Goal: Information Seeking & Learning: Learn about a topic

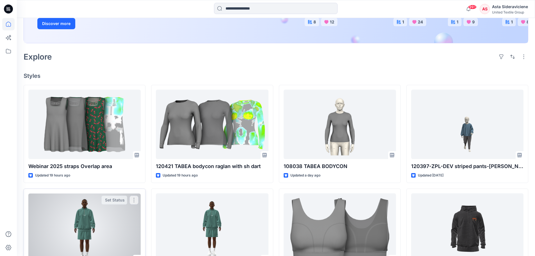
scroll to position [112, 0]
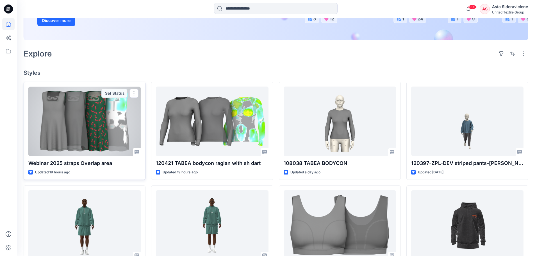
click at [77, 130] on div at bounding box center [84, 120] width 112 height 69
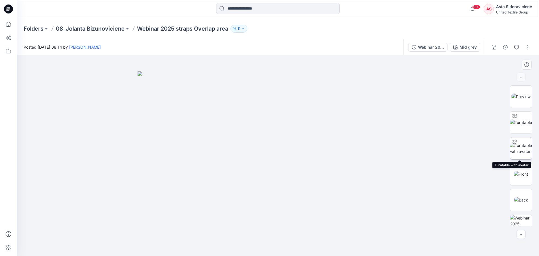
click at [521, 152] on img at bounding box center [521, 148] width 22 height 12
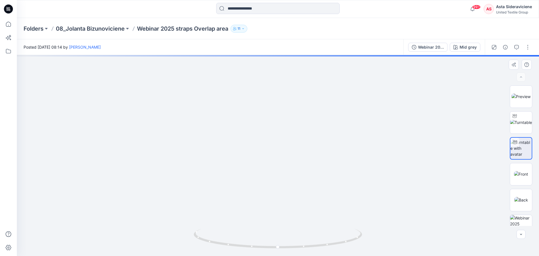
drag, startPoint x: 257, startPoint y: 129, endPoint x: 242, endPoint y: 168, distance: 41.9
click at [242, 168] on img at bounding box center [277, 92] width 505 height 325
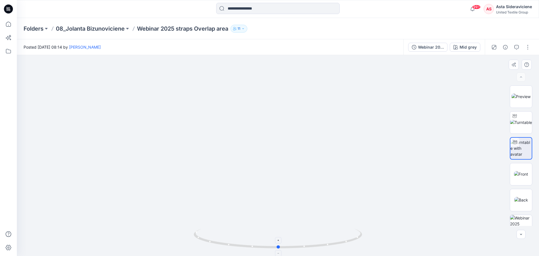
click at [278, 248] on icon at bounding box center [279, 238] width 170 height 21
click at [9, 25] on icon at bounding box center [8, 24] width 12 height 12
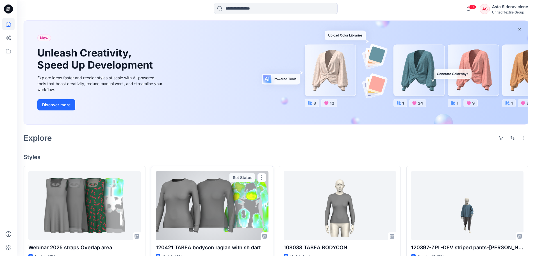
scroll to position [84, 0]
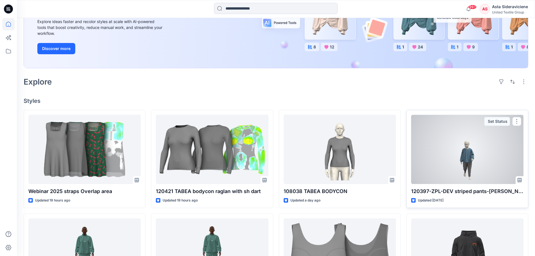
click at [450, 193] on p "120397-ZPL-DEV striped pants-RG-JB" at bounding box center [467, 191] width 112 height 8
click at [454, 170] on div at bounding box center [467, 149] width 112 height 69
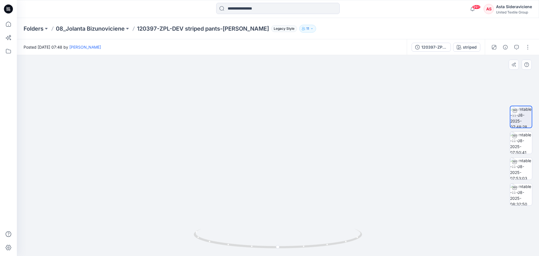
drag, startPoint x: 333, startPoint y: 189, endPoint x: 306, endPoint y: 119, distance: 74.7
click at [305, 120] on img at bounding box center [277, 75] width 427 height 361
click at [520, 174] on img at bounding box center [521, 168] width 22 height 22
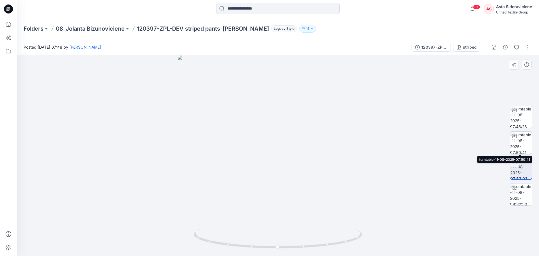
click at [524, 144] on img at bounding box center [521, 143] width 22 height 22
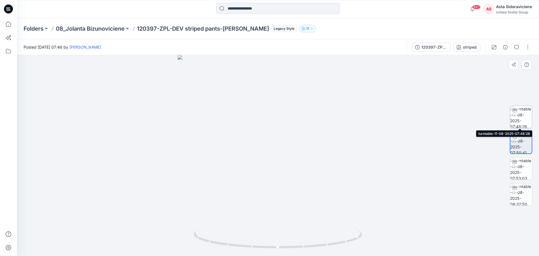
click at [523, 115] on img at bounding box center [521, 117] width 22 height 22
drag, startPoint x: 539, startPoint y: 196, endPoint x: 536, endPoint y: 195, distance: 2.8
click at [534, 195] on div at bounding box center [521, 155] width 36 height 140
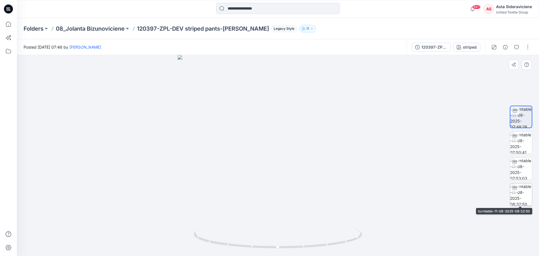
click at [518, 195] on img at bounding box center [521, 194] width 22 height 22
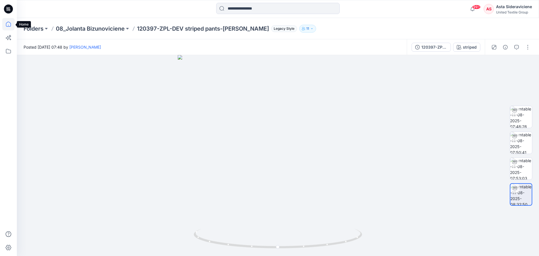
click at [10, 25] on icon at bounding box center [8, 24] width 12 height 12
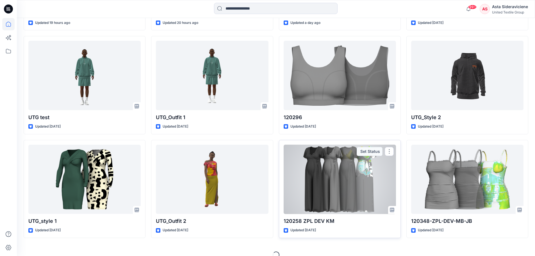
scroll to position [271, 0]
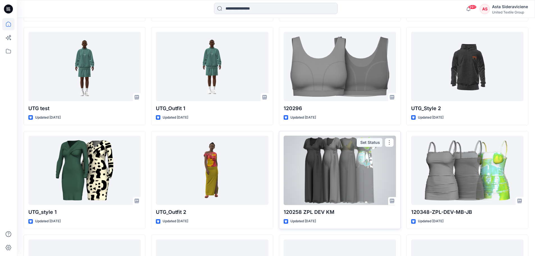
click at [341, 194] on div at bounding box center [339, 170] width 112 height 69
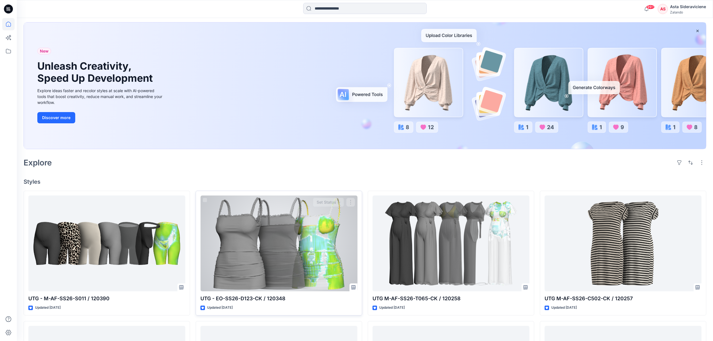
scroll to position [75, 0]
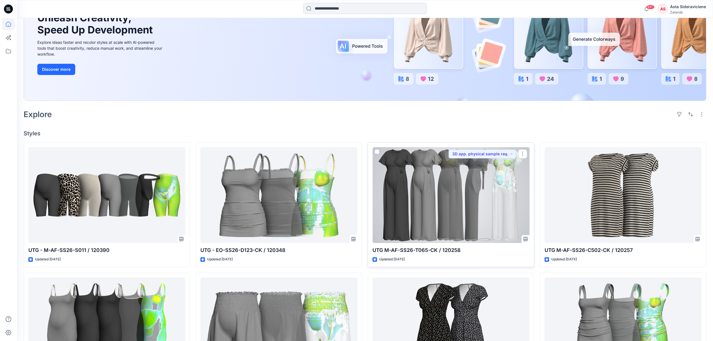
click at [429, 218] on div at bounding box center [450, 195] width 157 height 96
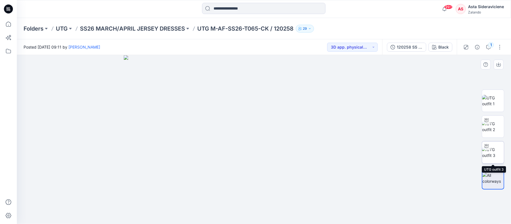
click at [492, 152] on img at bounding box center [493, 153] width 22 height 12
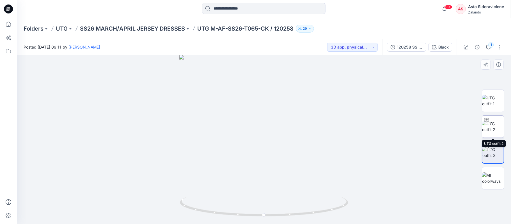
click at [493, 130] on img at bounding box center [493, 127] width 22 height 12
click at [491, 123] on div at bounding box center [486, 120] width 9 height 9
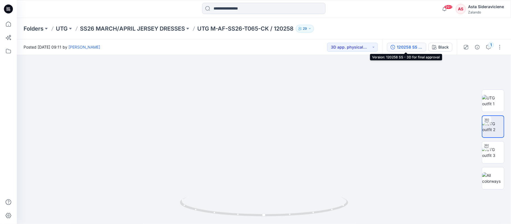
click at [405, 45] on div "120258 SS - 3D for final approval" at bounding box center [410, 47] width 26 height 6
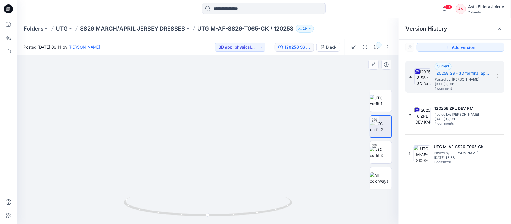
click at [263, 116] on img at bounding box center [208, 63] width 478 height 324
click at [381, 132] on img at bounding box center [380, 127] width 21 height 12
click at [380, 100] on img at bounding box center [381, 101] width 22 height 12
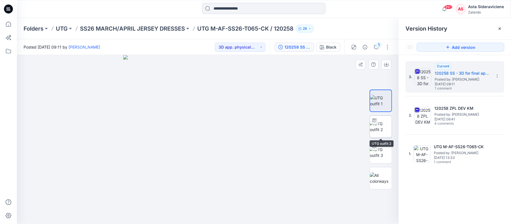
click at [385, 126] on img at bounding box center [381, 127] width 22 height 12
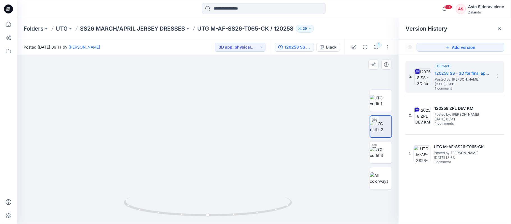
drag, startPoint x: 210, startPoint y: 80, endPoint x: 174, endPoint y: 143, distance: 71.8
click at [174, 143] on img at bounding box center [170, 90] width 509 height 270
drag, startPoint x: 226, startPoint y: 201, endPoint x: 216, endPoint y: 129, distance: 72.8
click at [218, 129] on div at bounding box center [208, 139] width 382 height 169
drag, startPoint x: 235, startPoint y: 165, endPoint x: 235, endPoint y: 139, distance: 26.4
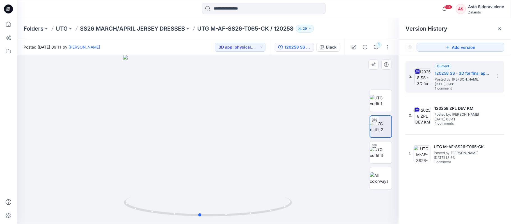
click at [235, 139] on div at bounding box center [208, 139] width 382 height 169
drag, startPoint x: 199, startPoint y: 215, endPoint x: 135, endPoint y: 194, distance: 67.6
click at [135, 194] on div at bounding box center [208, 139] width 382 height 169
click at [445, 81] on span "Posted by: [PERSON_NAME]" at bounding box center [463, 80] width 56 height 6
click at [302, 48] on div "120258 SS - 3D for final approval" at bounding box center [298, 47] width 26 height 6
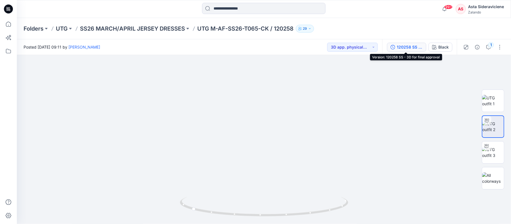
click at [417, 46] on div "120258 SS - 3D for final approval" at bounding box center [410, 47] width 26 height 6
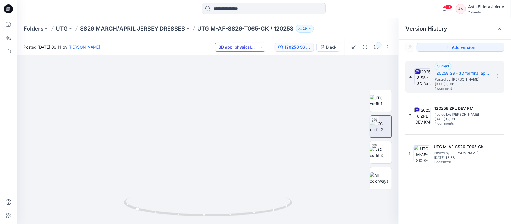
click at [249, 45] on button "3D app. physical sample req." at bounding box center [240, 47] width 51 height 9
click at [250, 44] on button "3D app. physical sample req." at bounding box center [240, 47] width 51 height 9
click at [384, 179] on img at bounding box center [381, 178] width 22 height 12
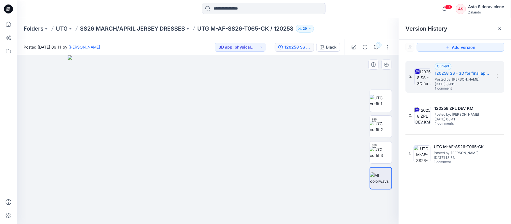
click at [315, 152] on img at bounding box center [208, 139] width 281 height 169
click at [329, 50] on div "Black" at bounding box center [331, 47] width 10 height 6
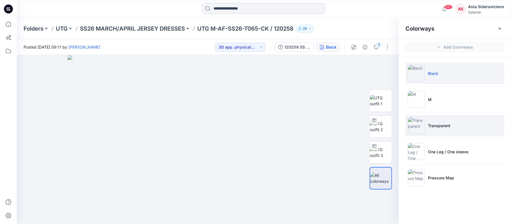
click at [422, 129] on img at bounding box center [416, 125] width 17 height 17
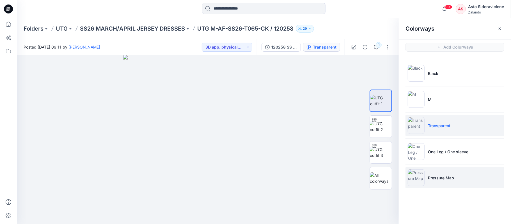
click at [432, 179] on p "Pressure Map" at bounding box center [441, 178] width 26 height 6
click at [425, 125] on li "Transparent" at bounding box center [455, 125] width 99 height 21
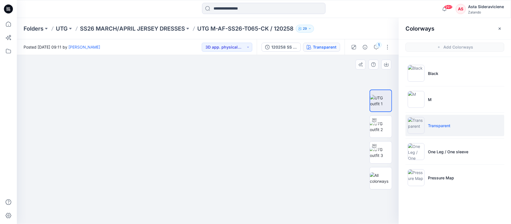
drag, startPoint x: 233, startPoint y: 210, endPoint x: 205, endPoint y: 205, distance: 28.2
click at [205, 207] on img at bounding box center [208, 126] width 224 height 197
click at [227, 207] on img at bounding box center [207, 139] width 169 height 169
click at [380, 126] on img at bounding box center [381, 127] width 22 height 12
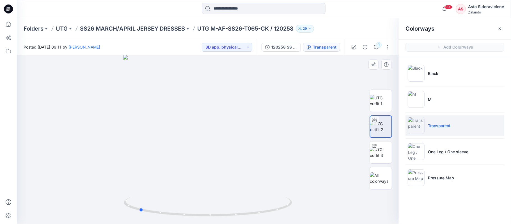
drag, startPoint x: 204, startPoint y: 218, endPoint x: 135, endPoint y: 191, distance: 74.1
click at [135, 191] on div at bounding box center [208, 139] width 382 height 169
click at [247, 180] on img at bounding box center [208, 45] width 547 height 358
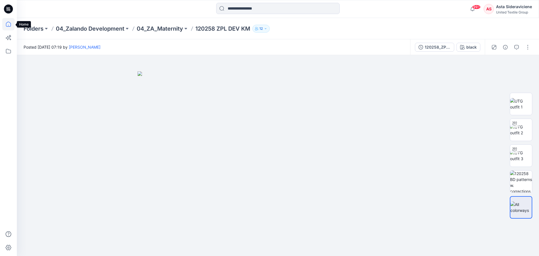
click at [6, 22] on icon at bounding box center [8, 24] width 12 height 12
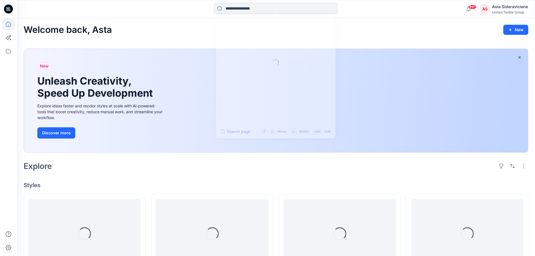
click at [237, 10] on input at bounding box center [275, 8] width 123 height 11
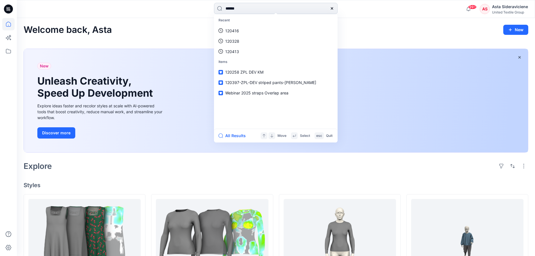
type input "******"
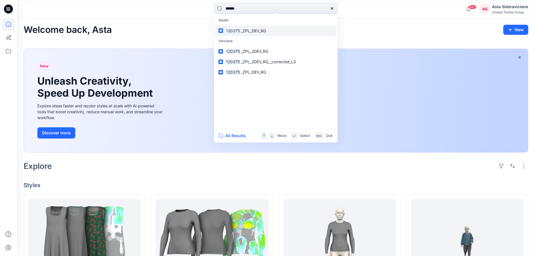
click at [258, 29] on span "_ZPL_DEV_RG" at bounding box center [253, 30] width 25 height 5
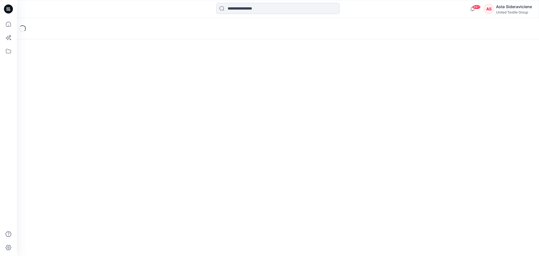
click at [251, 27] on div "Loading..." at bounding box center [278, 28] width 522 height 21
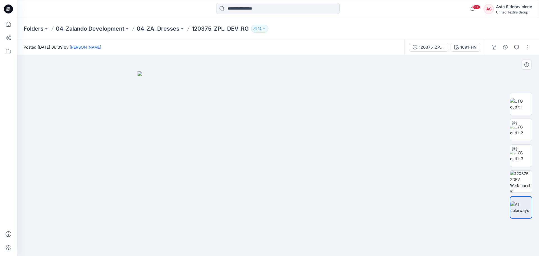
click at [525, 194] on div at bounding box center [521, 155] width 22 height 140
drag, startPoint x: 523, startPoint y: 178, endPoint x: 520, endPoint y: 179, distance: 3.5
click at [523, 178] on img at bounding box center [521, 181] width 22 height 22
click at [10, 23] on icon at bounding box center [8, 24] width 12 height 12
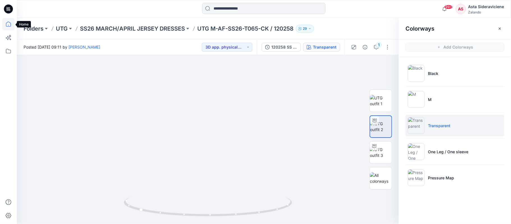
click at [4, 26] on icon at bounding box center [8, 24] width 12 height 12
